Goal: Feedback & Contribution: Submit feedback/report problem

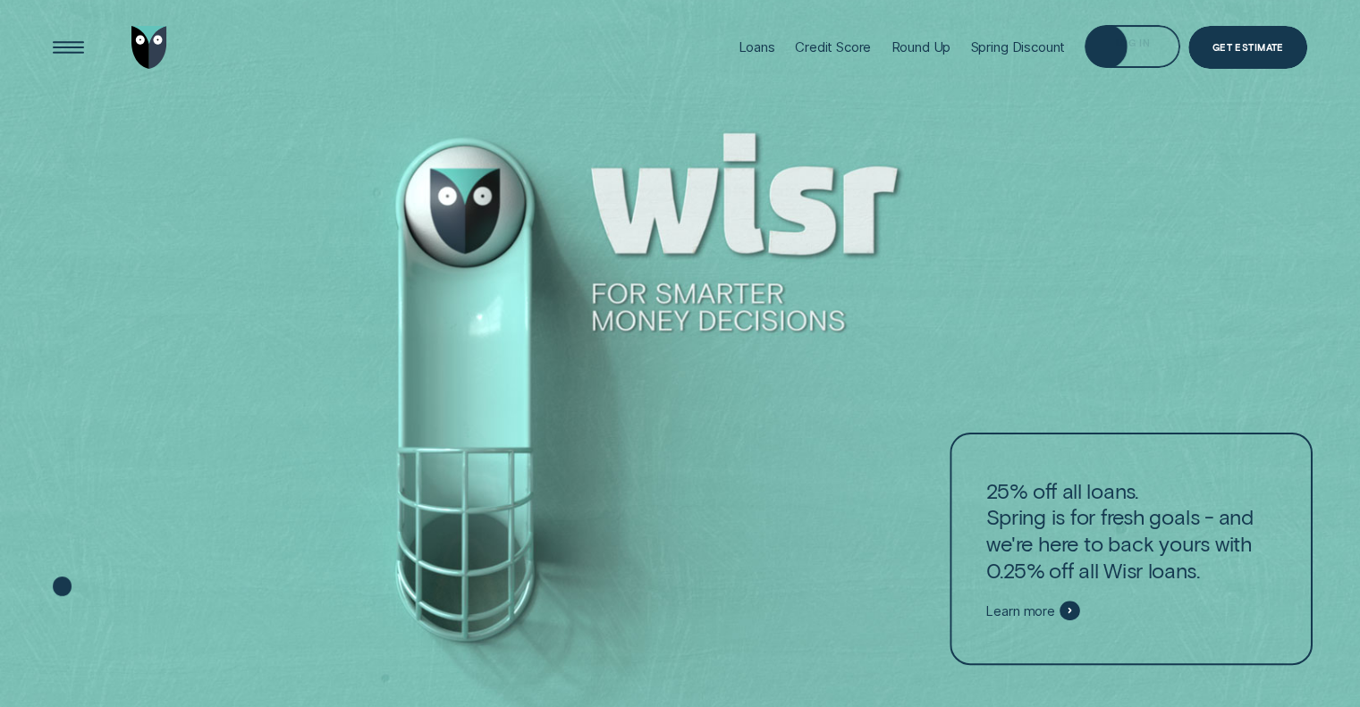
click at [1115, 45] on div "Log in" at bounding box center [1132, 49] width 35 height 8
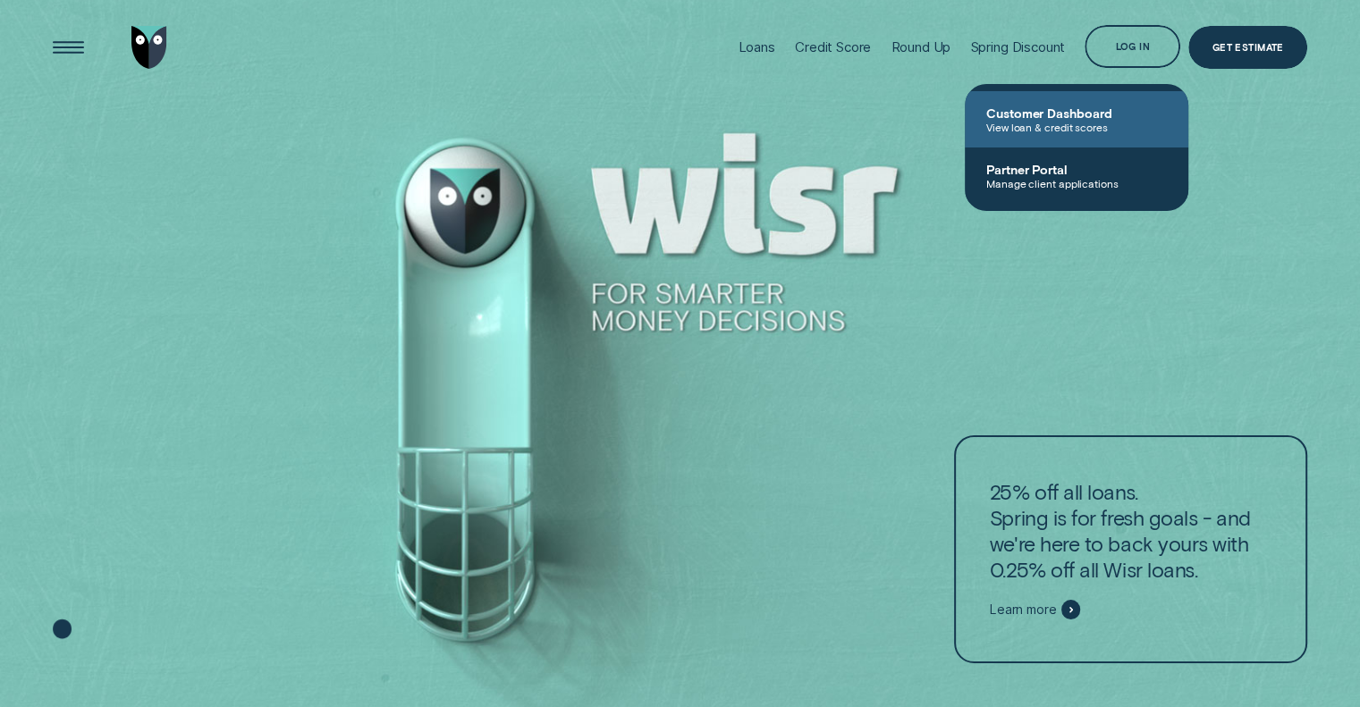
click at [1140, 102] on link "Customer Dashboard View loan & credit scores" at bounding box center [1077, 119] width 224 height 56
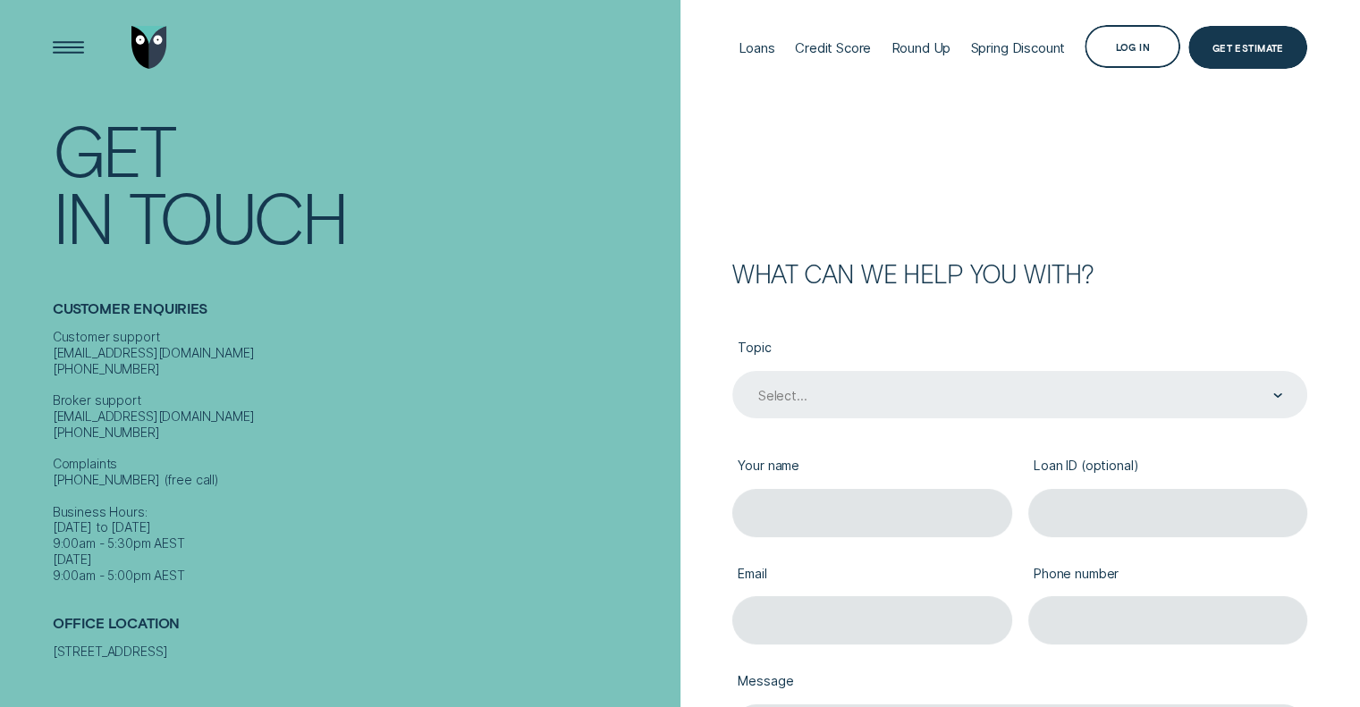
click at [971, 403] on div "Select..." at bounding box center [1020, 396] width 526 height 18
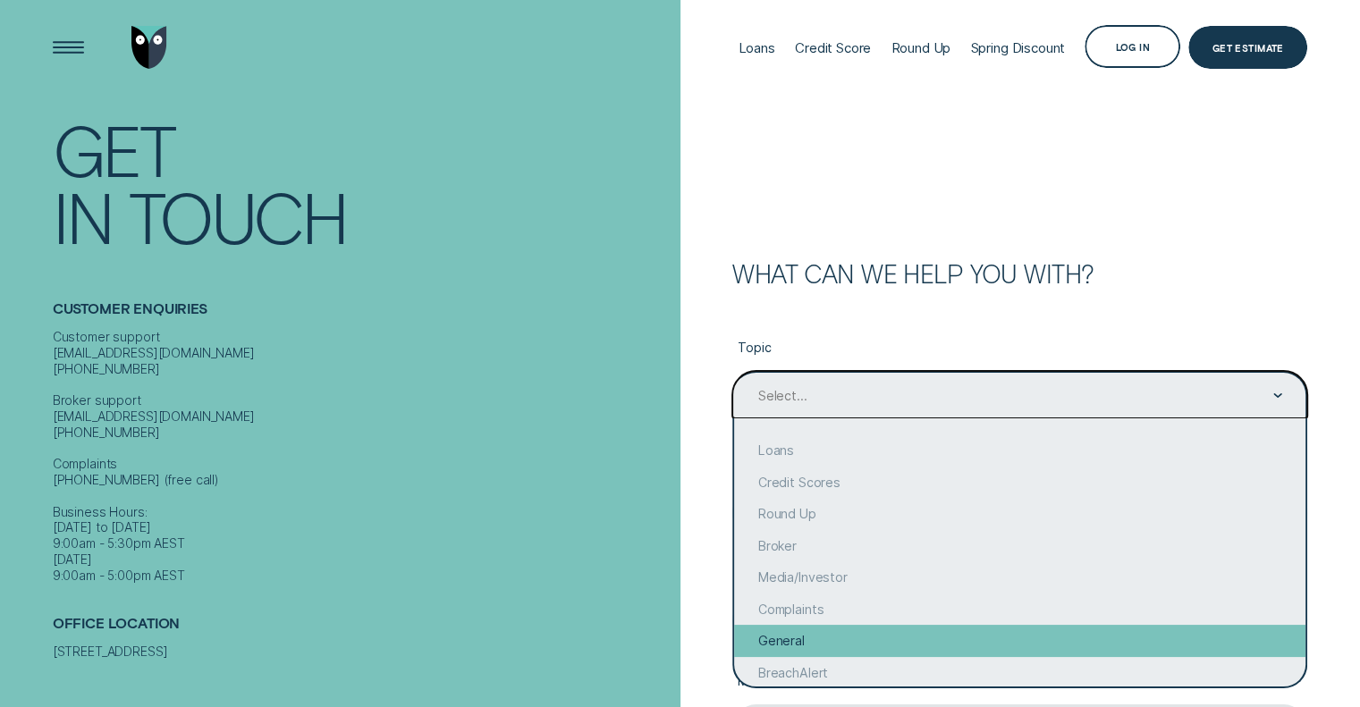
click at [1037, 637] on div "General" at bounding box center [1020, 641] width 572 height 32
type input "General"
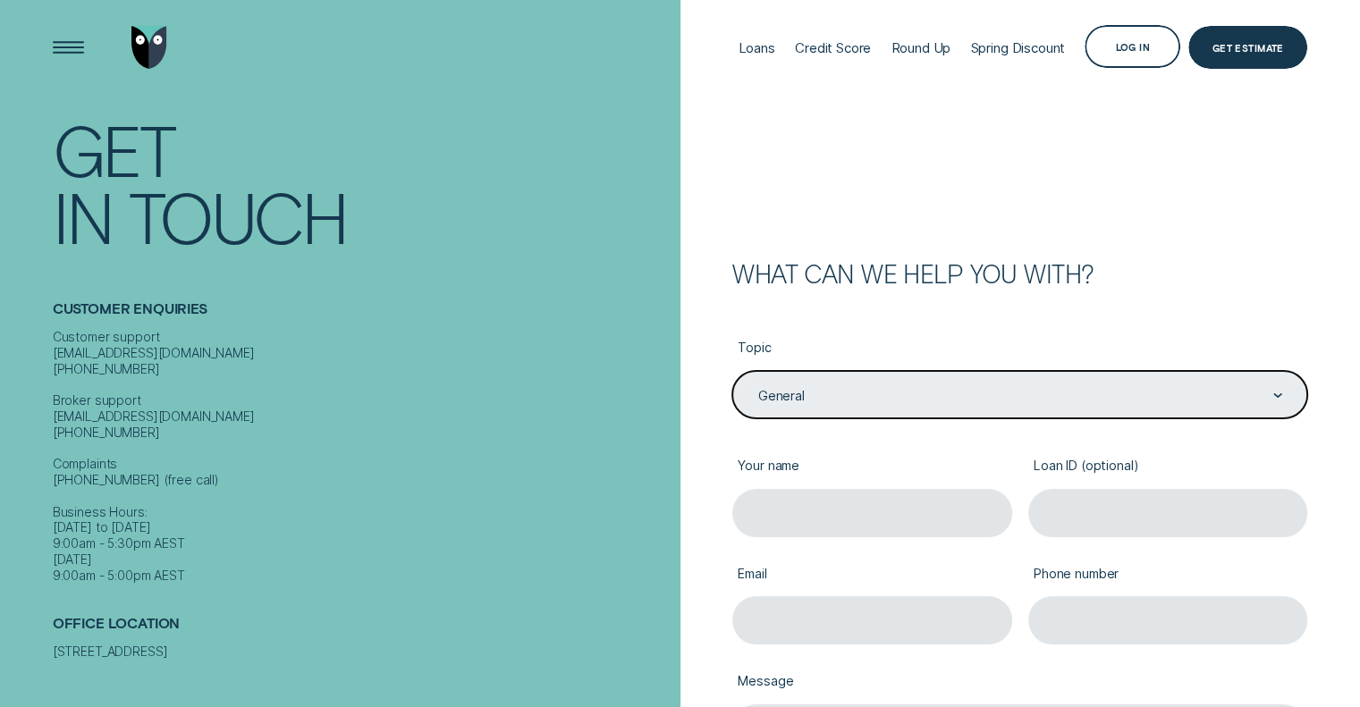
click at [840, 472] on label "Your name" at bounding box center [873, 467] width 280 height 44
click at [840, 489] on input "Your name" at bounding box center [873, 512] width 280 height 47
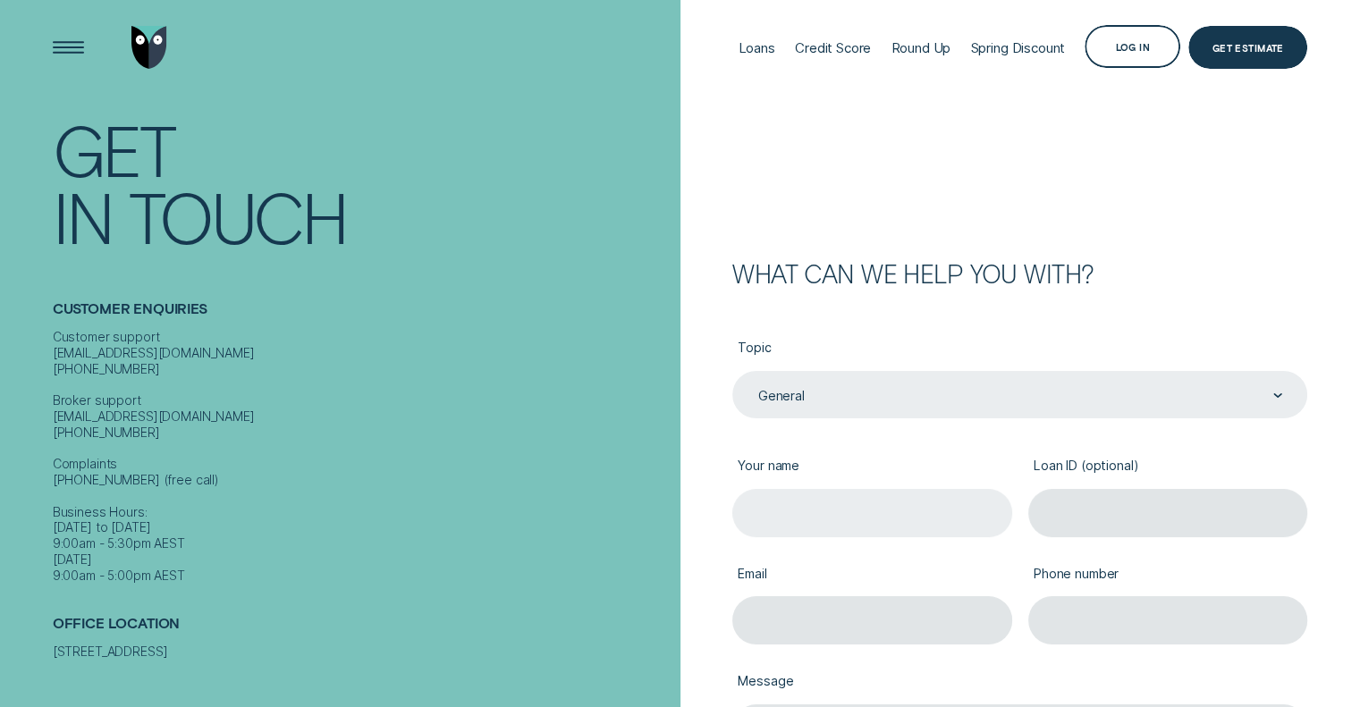
click at [872, 518] on input "Your name" at bounding box center [873, 512] width 280 height 47
click at [809, 498] on input "Your name" at bounding box center [873, 512] width 280 height 47
type input "Pramuditha"
click at [1148, 522] on input "Loan ID (optional)" at bounding box center [1169, 512] width 280 height 47
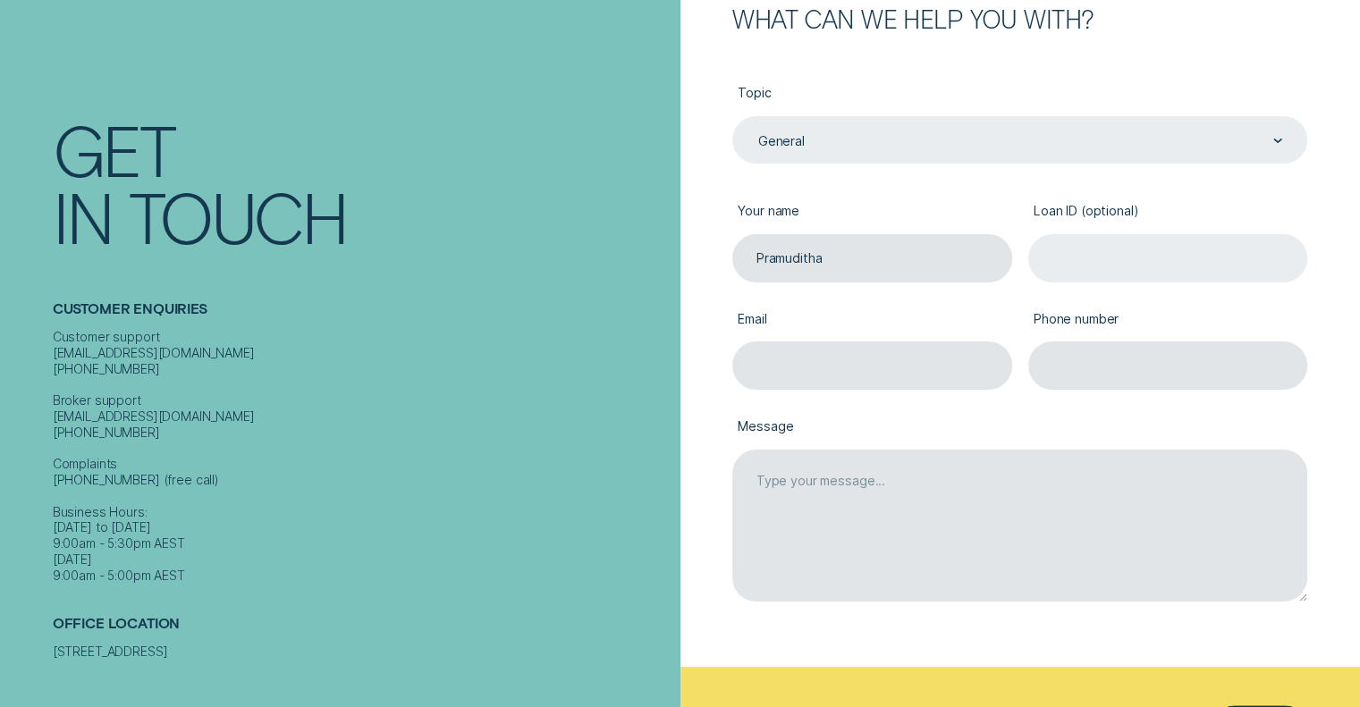
scroll to position [268, 0]
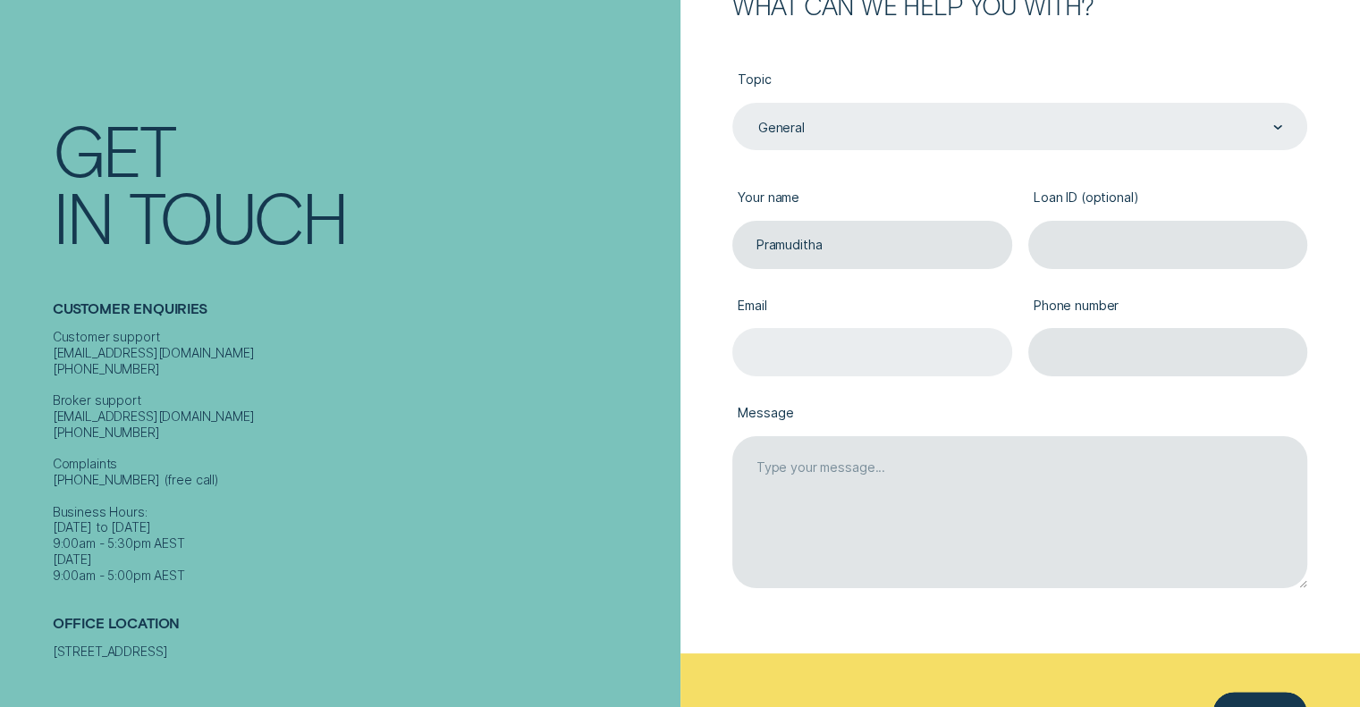
click at [884, 366] on input "Email" at bounding box center [873, 351] width 280 height 47
type input "pramuditha"
click at [933, 257] on input "Pramuditha" at bounding box center [873, 244] width 280 height 47
type input "Pramuditha Rodrigo"
click at [941, 335] on input "pramuditha" at bounding box center [873, 351] width 280 height 47
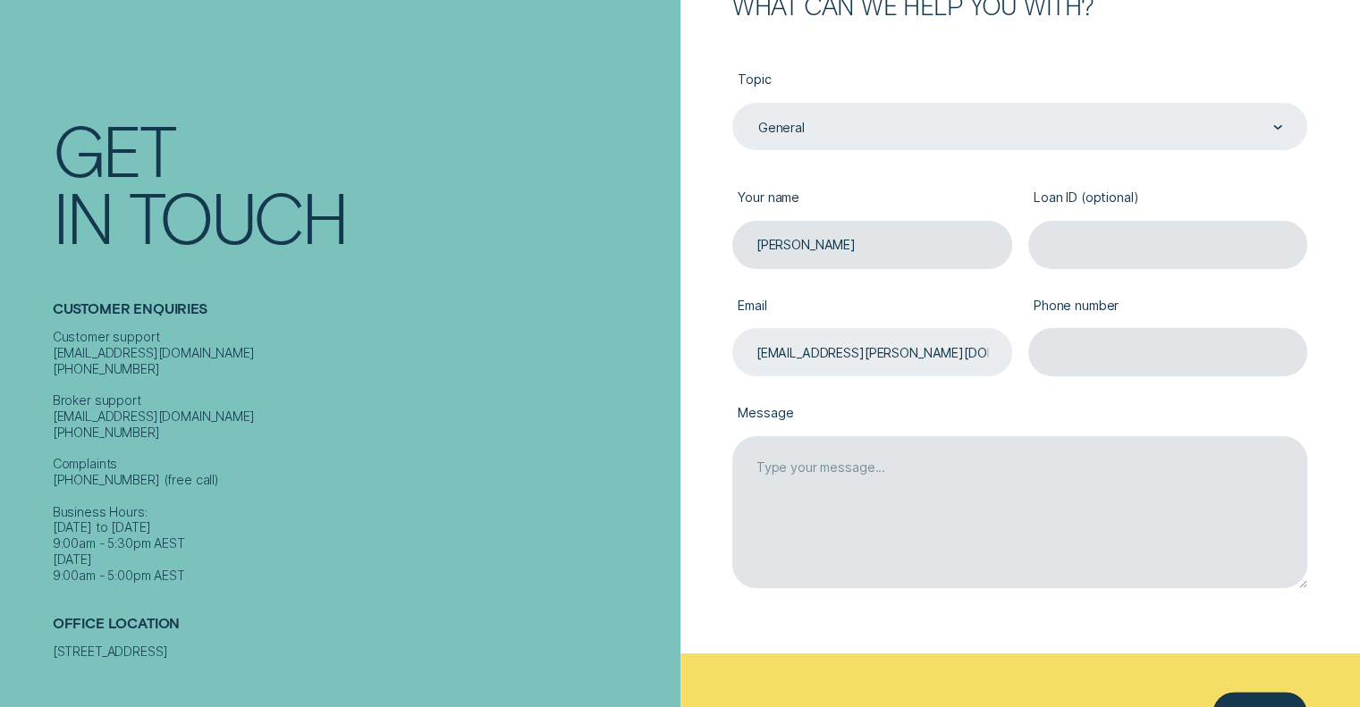
scroll to position [0, 6]
type input "pramuditha.rodrigo@tomorrowfs.com.au"
click at [1173, 335] on input "Phone number" at bounding box center [1169, 351] width 280 height 47
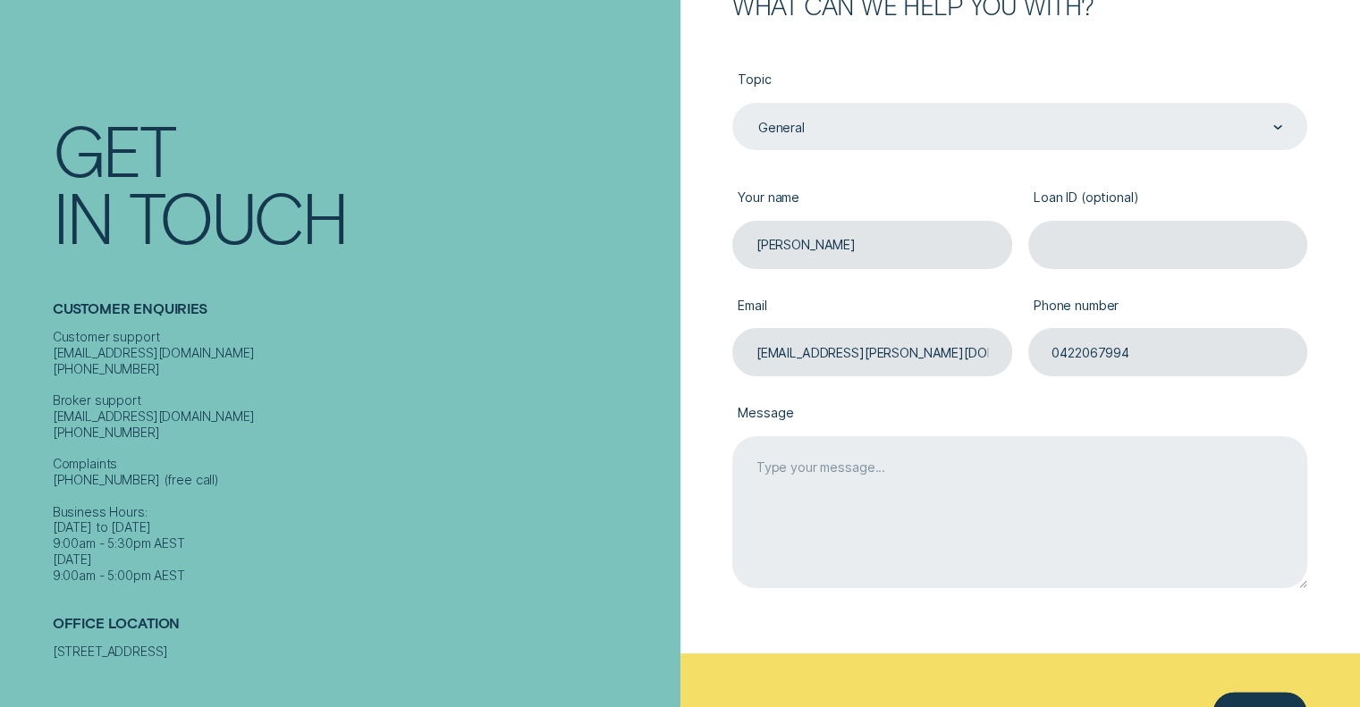
type input "0422067994"
click at [832, 476] on textarea "Message" at bounding box center [1020, 512] width 575 height 153
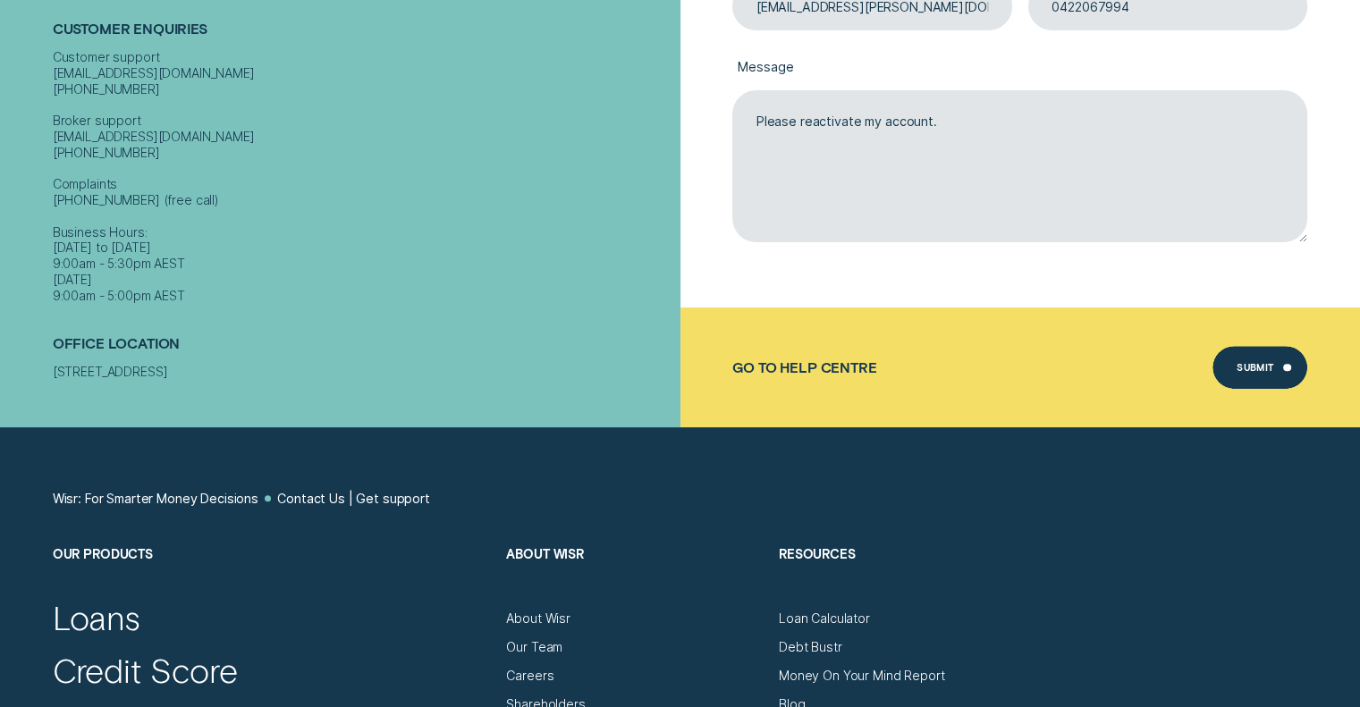
scroll to position [626, 0]
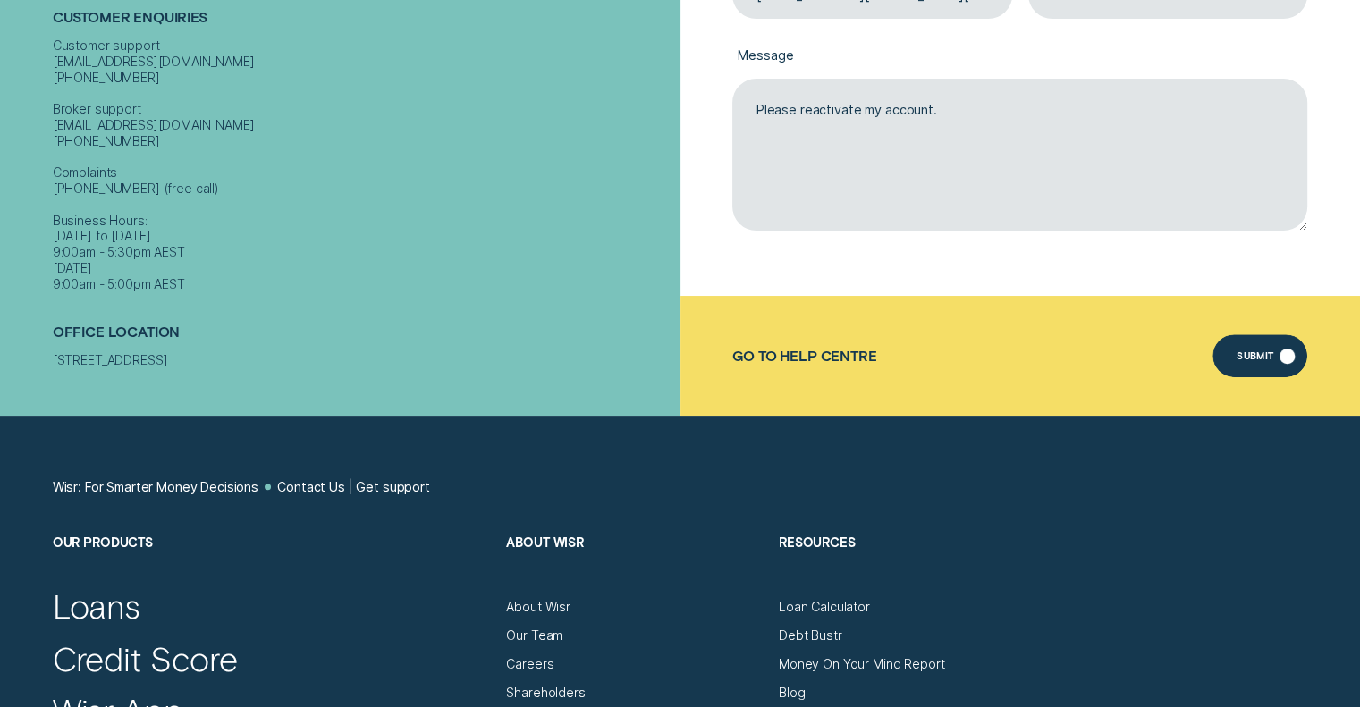
type textarea "Please reactivate my account."
click at [1263, 338] on div "Submit" at bounding box center [1261, 356] width 96 height 43
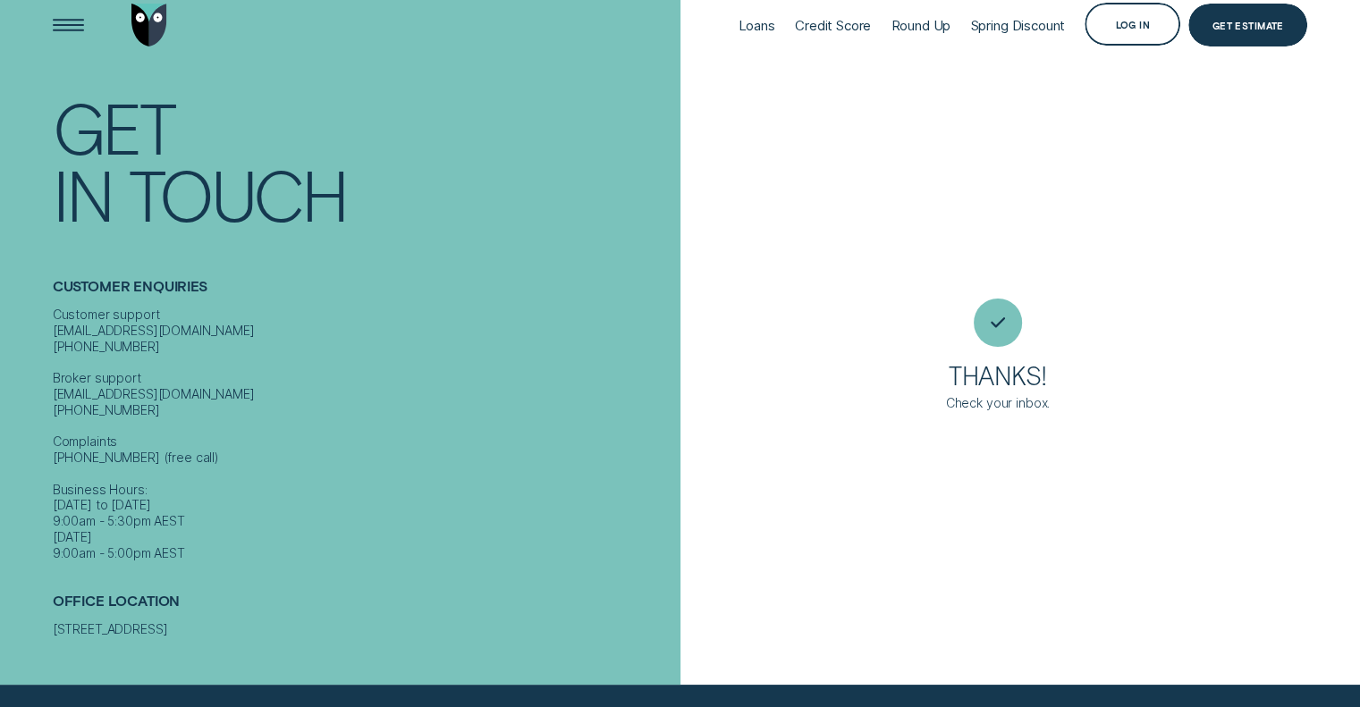
scroll to position [0, 0]
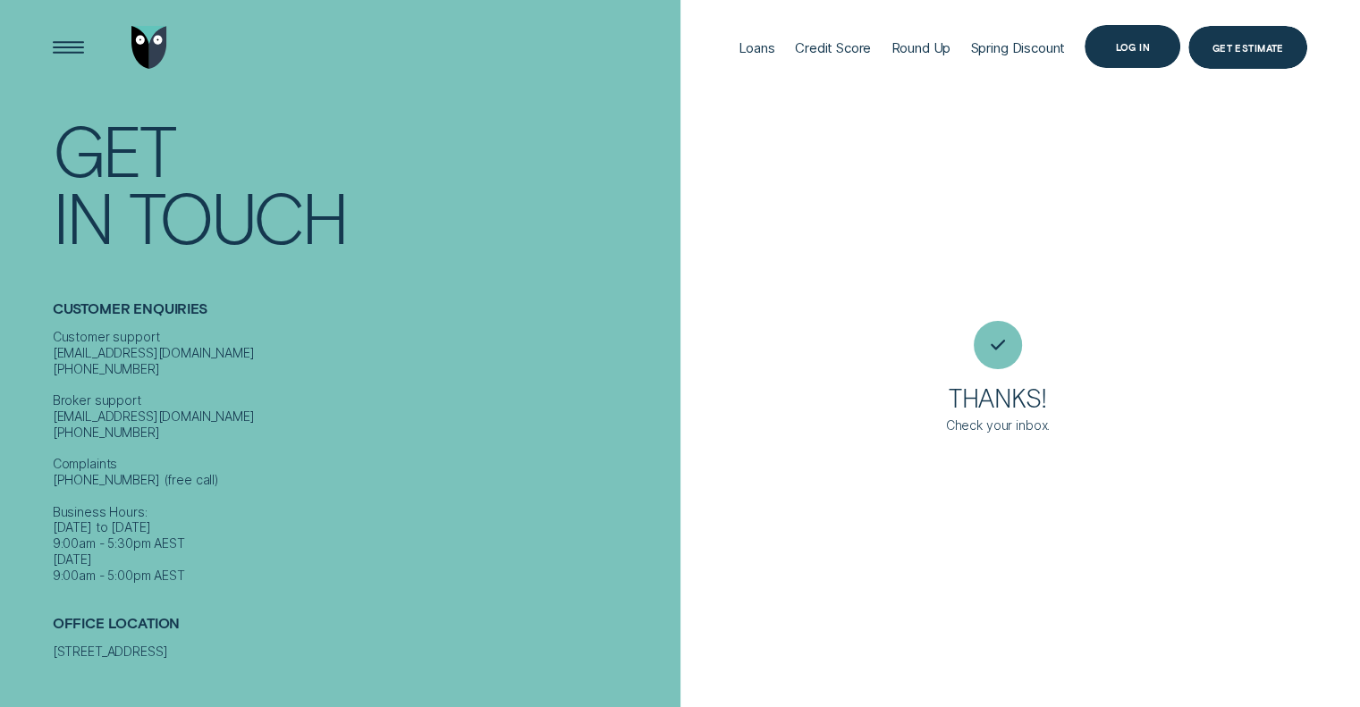
click at [1143, 35] on div "Log in" at bounding box center [1133, 46] width 96 height 43
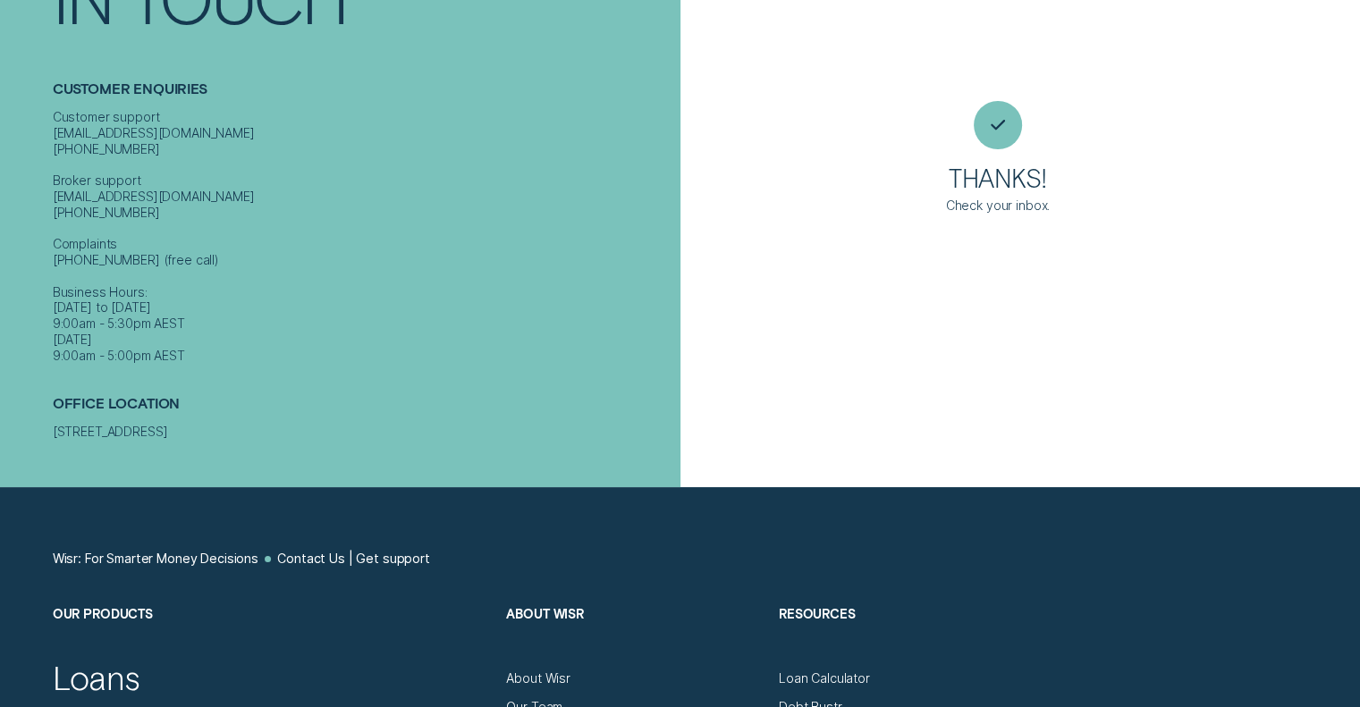
scroll to position [358, 0]
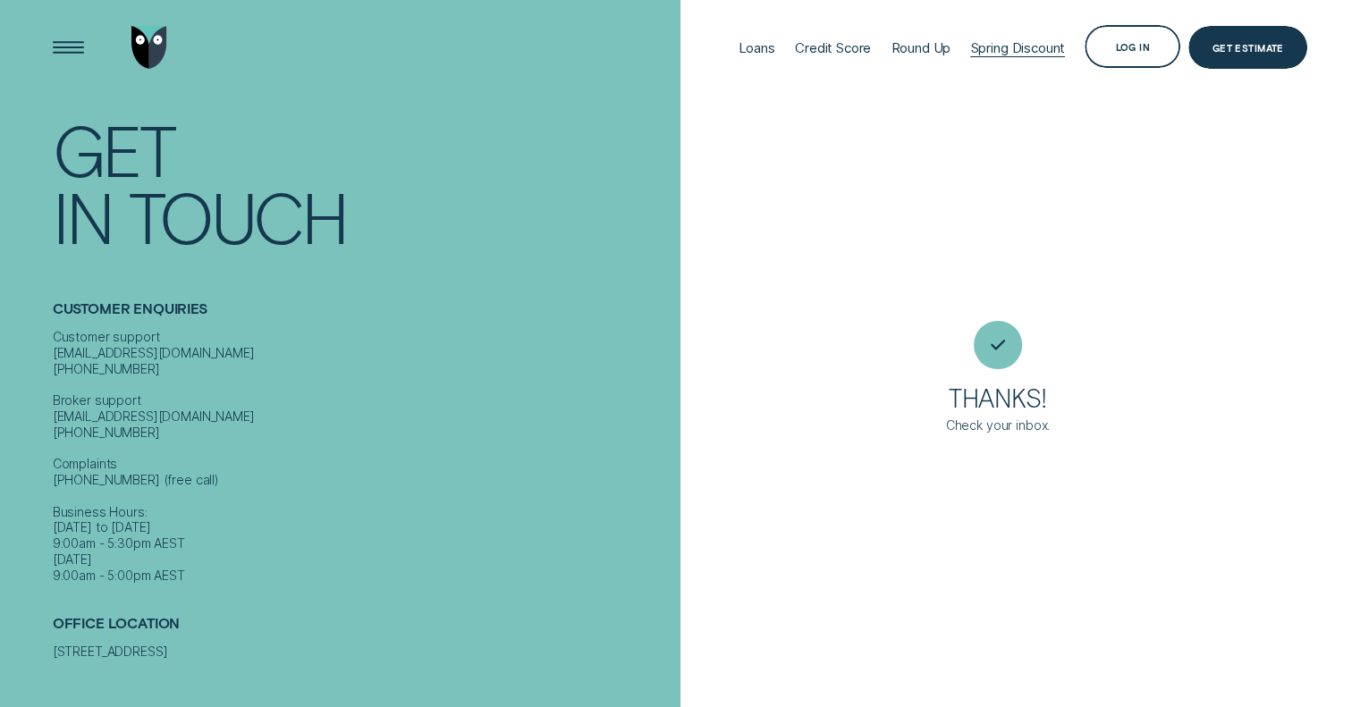
click at [1004, 44] on div "Spring Discount" at bounding box center [1017, 47] width 95 height 17
